Goal: Information Seeking & Learning: Learn about a topic

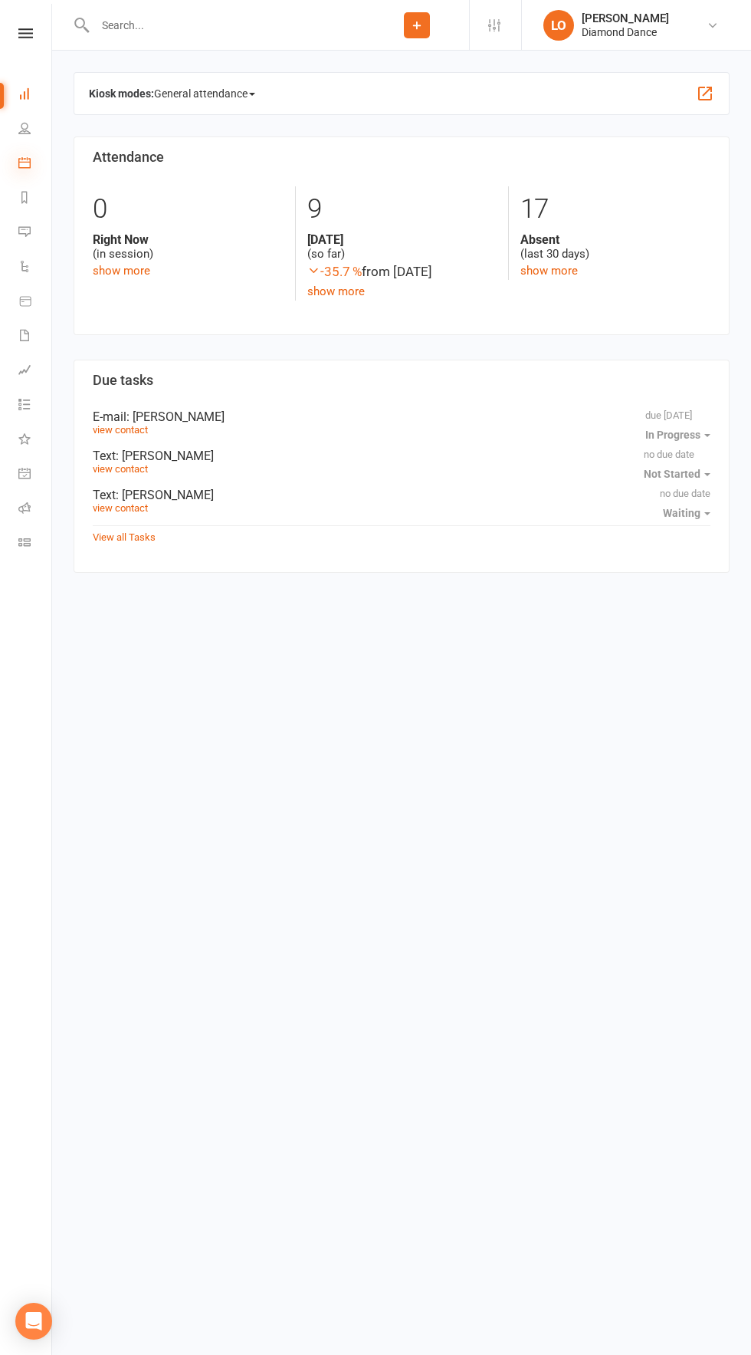
click at [28, 163] on icon at bounding box center [24, 162] width 12 height 12
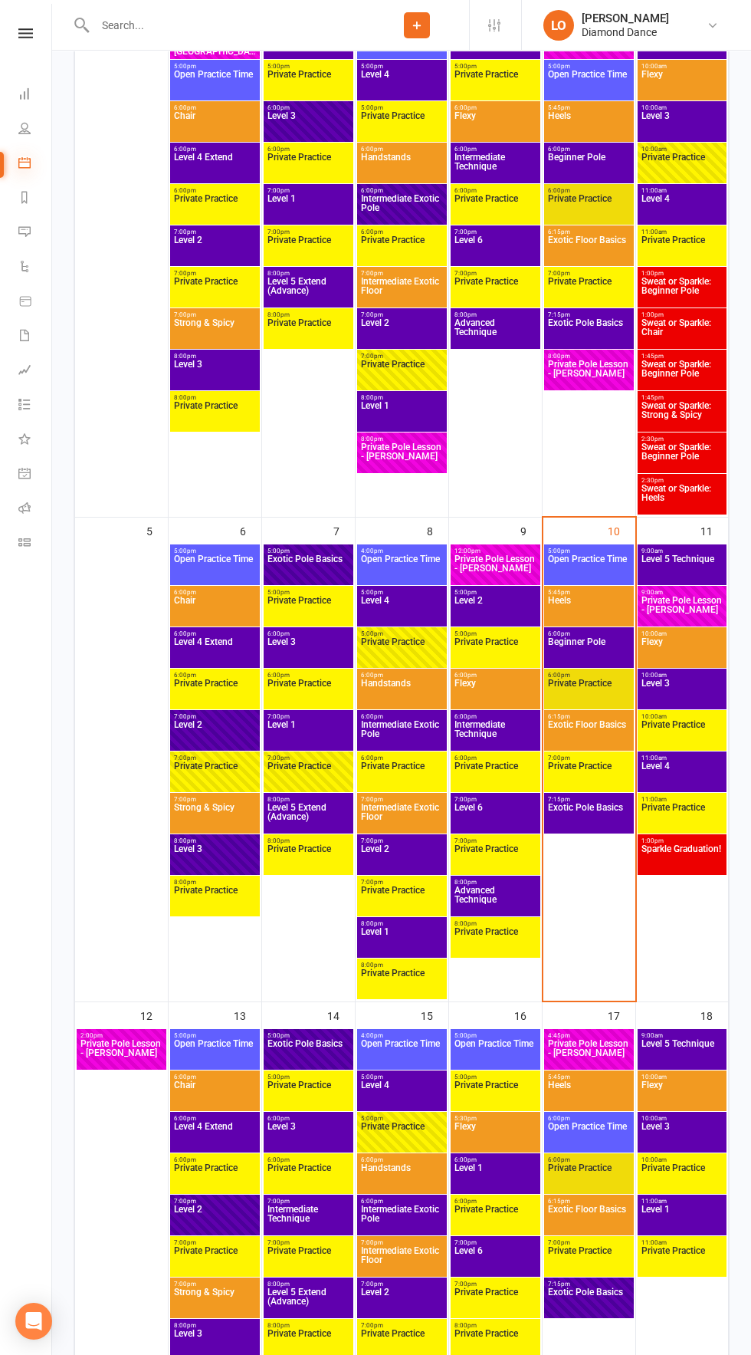
scroll to position [319, 0]
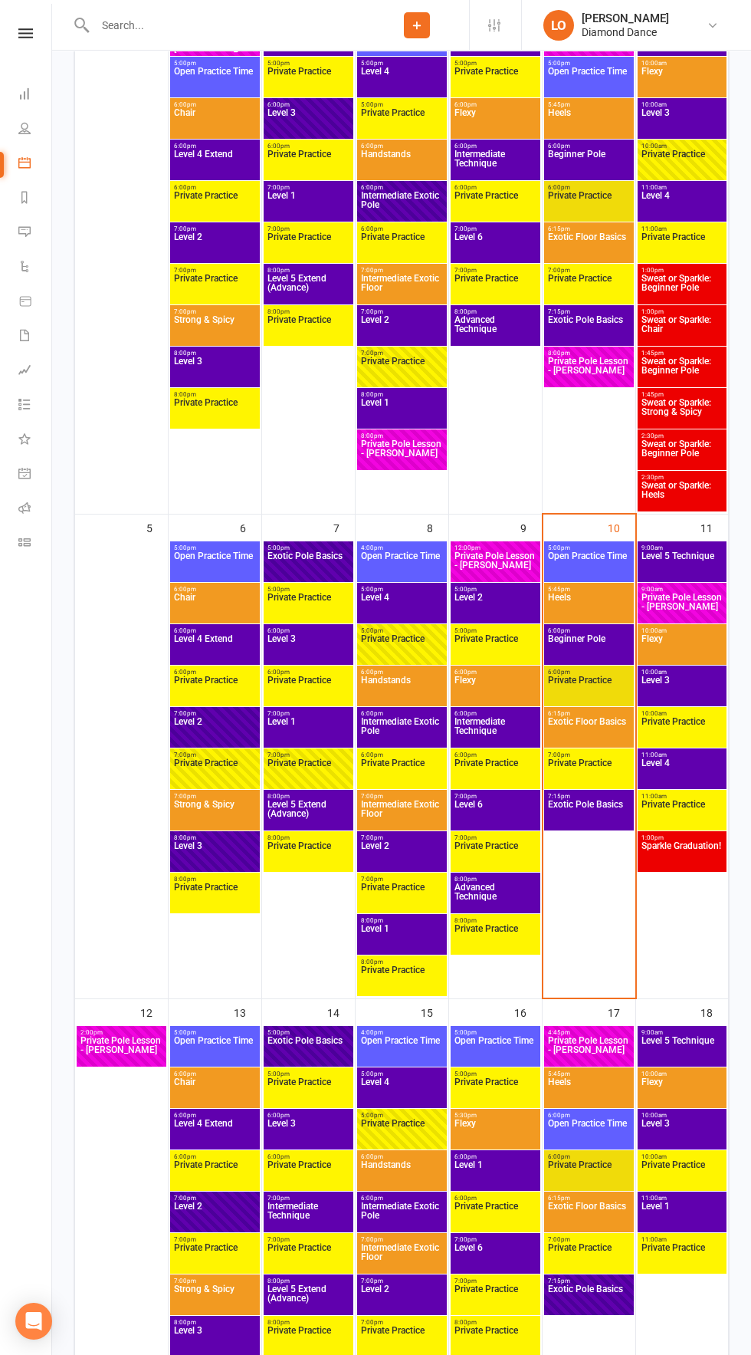
click at [671, 757] on span "11:00am - 12:00pm" at bounding box center [682, 754] width 83 height 7
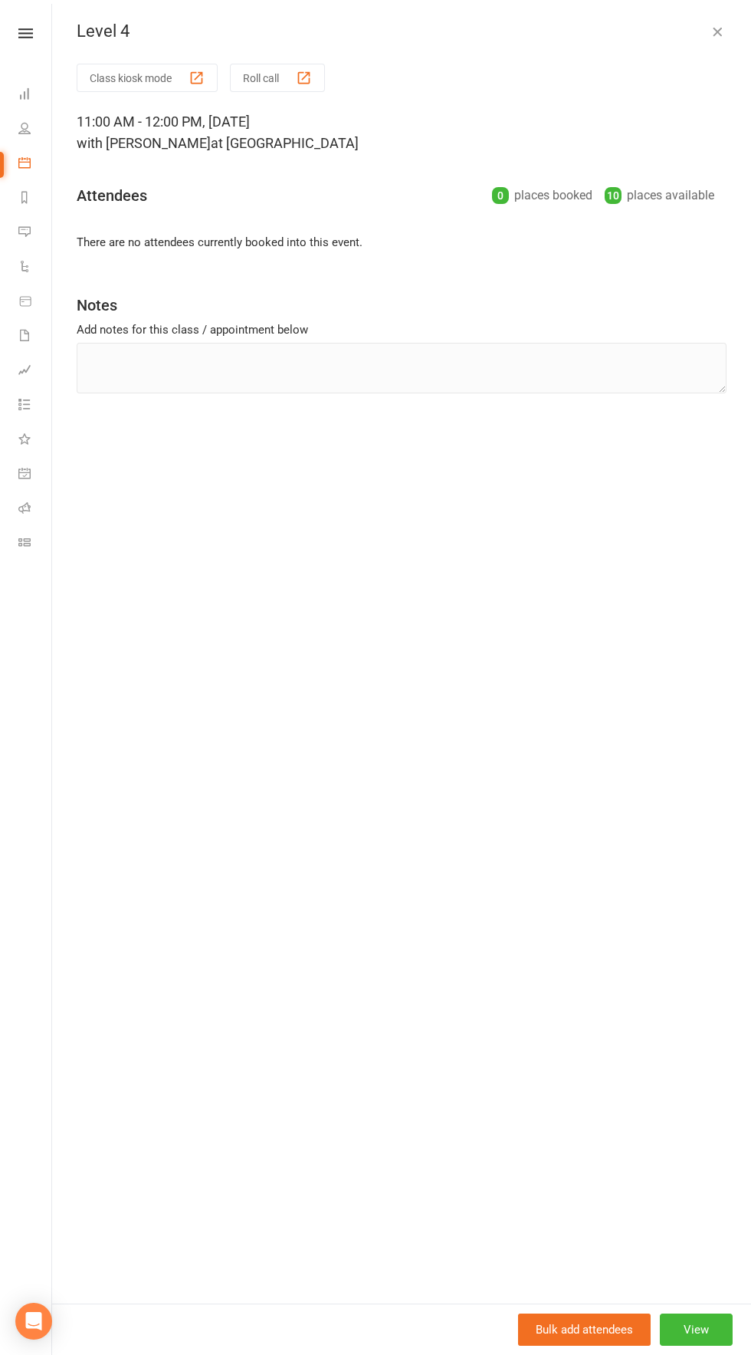
click at [718, 20] on div "Level 4 Class kiosk mode Roll call 11:00 AM - 12:00 PM, [DATE] with [PERSON_NAM…" at bounding box center [401, 677] width 699 height 1355
click at [716, 31] on icon "button" at bounding box center [717, 31] width 15 height 15
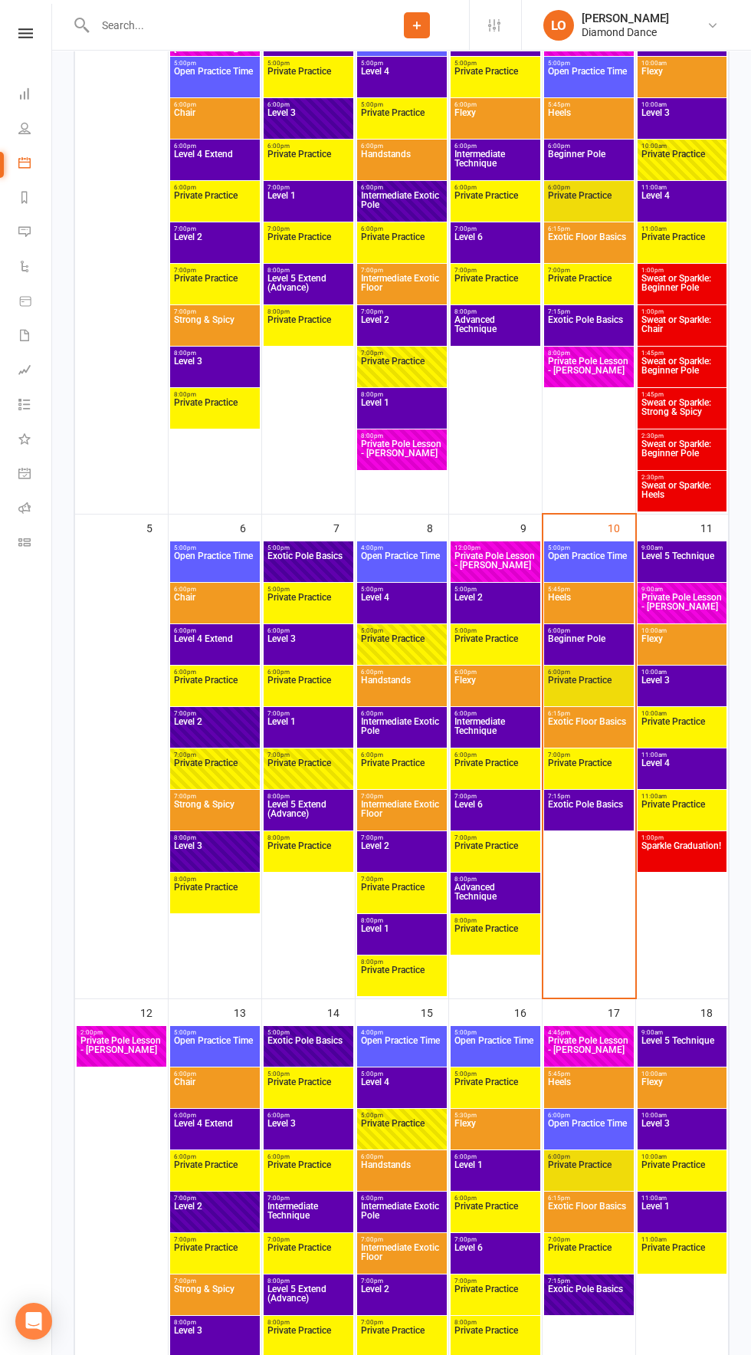
click at [677, 702] on span "Level 3" at bounding box center [682, 689] width 83 height 28
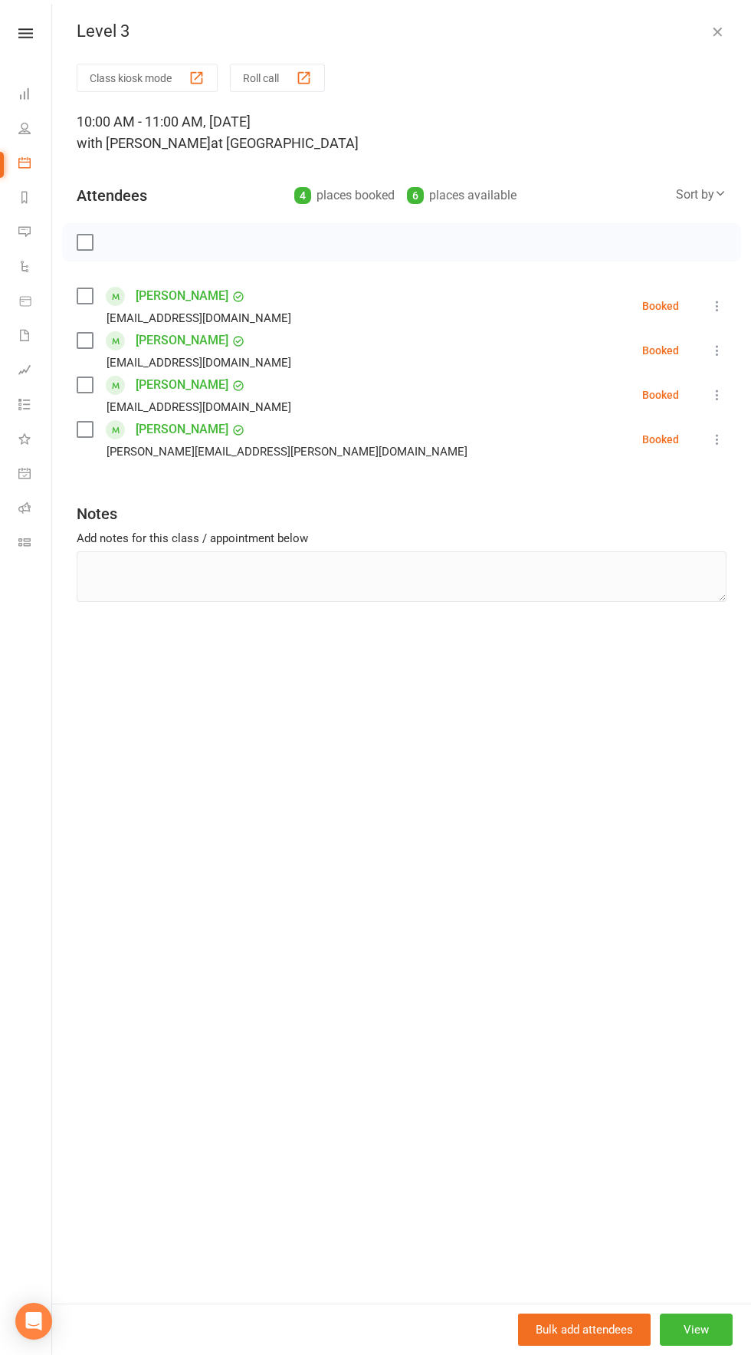
click at [708, 31] on button "button" at bounding box center [717, 31] width 18 height 18
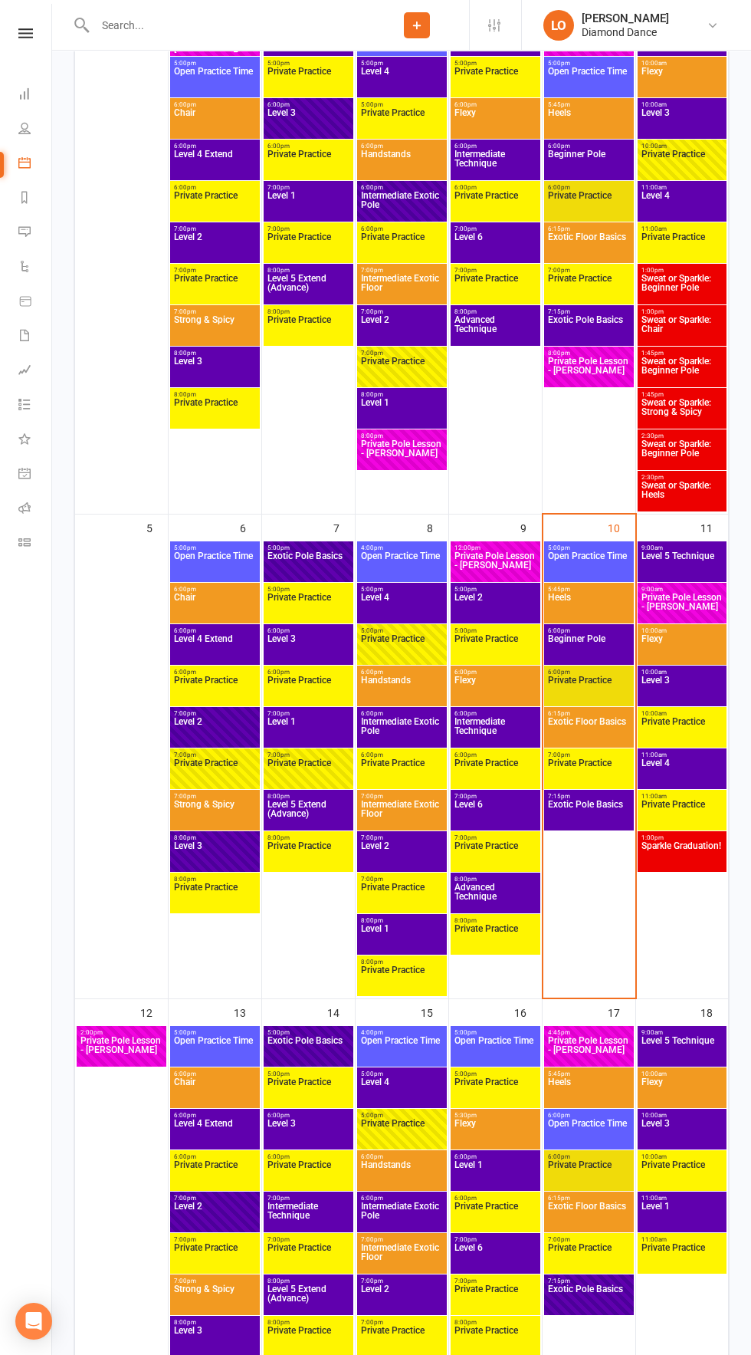
click at [699, 601] on span "Private Pole Lesson - [PERSON_NAME]" at bounding box center [682, 607] width 83 height 28
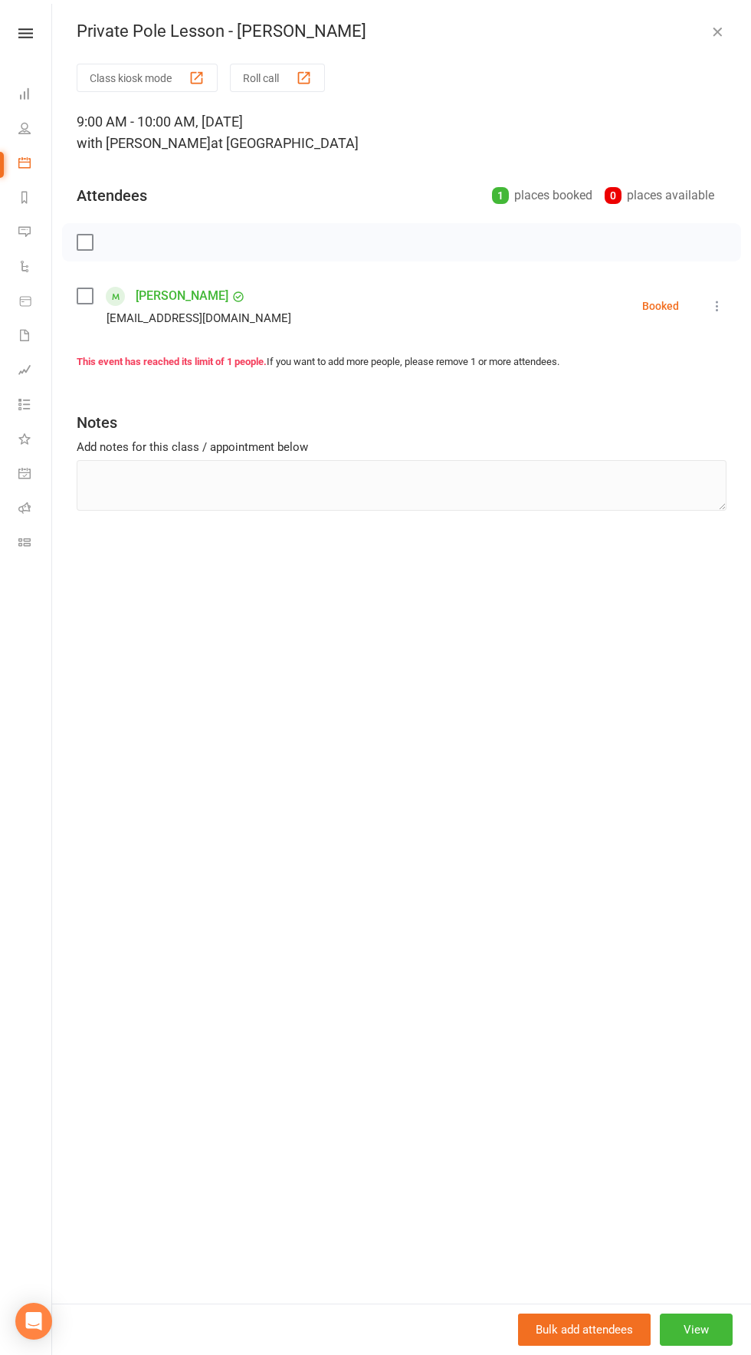
click at [713, 25] on icon "button" at bounding box center [717, 31] width 15 height 15
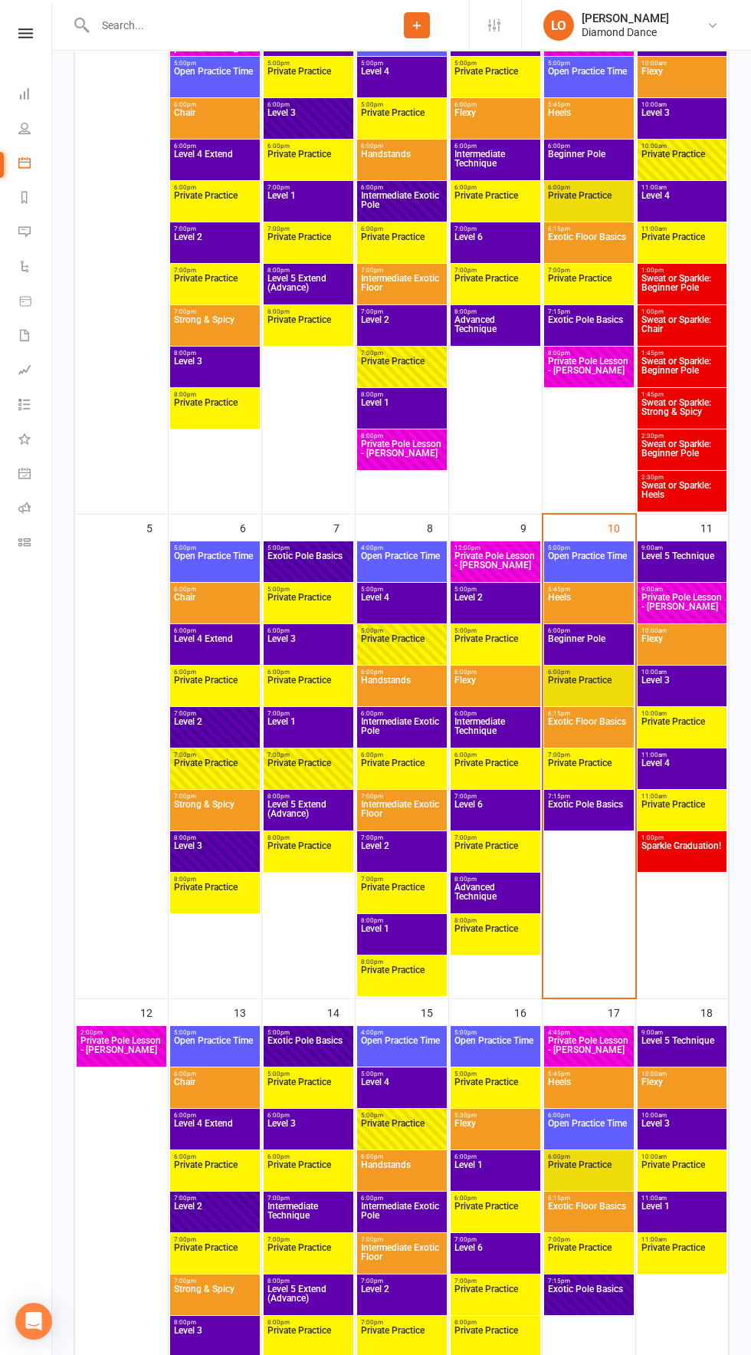
click at [695, 841] on span "Sparkle Graduation!" at bounding box center [682, 855] width 83 height 28
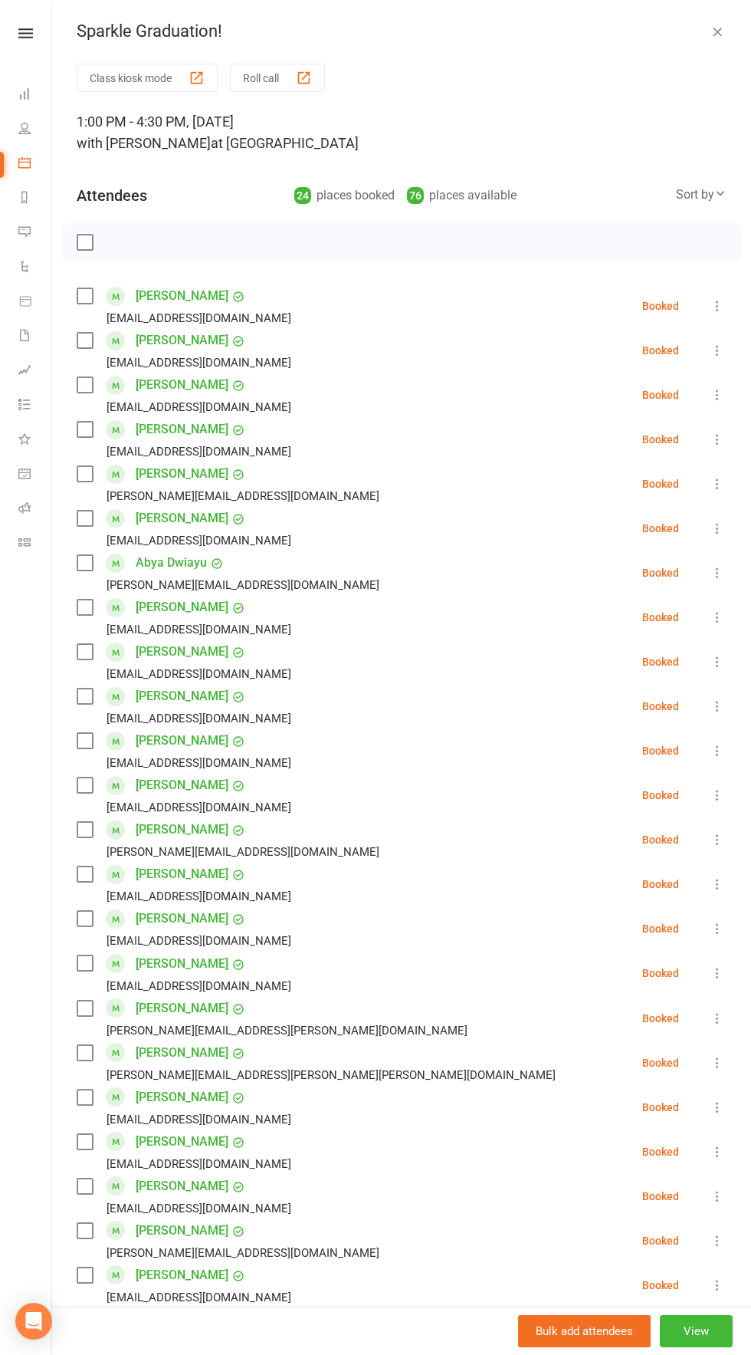
click at [718, 28] on icon "button" at bounding box center [717, 31] width 15 height 15
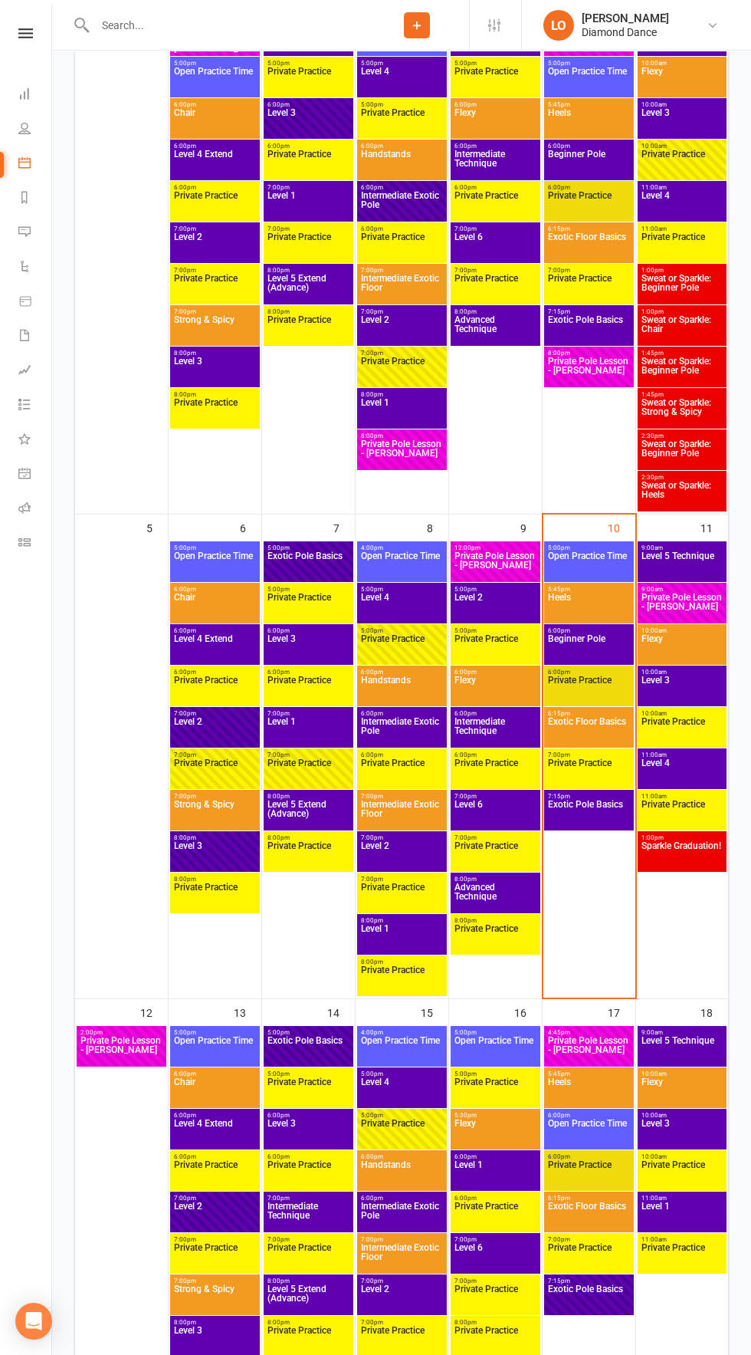
click at [189, 1085] on span "Chair" at bounding box center [215, 1091] width 84 height 28
